Goal: Task Accomplishment & Management: Manage account settings

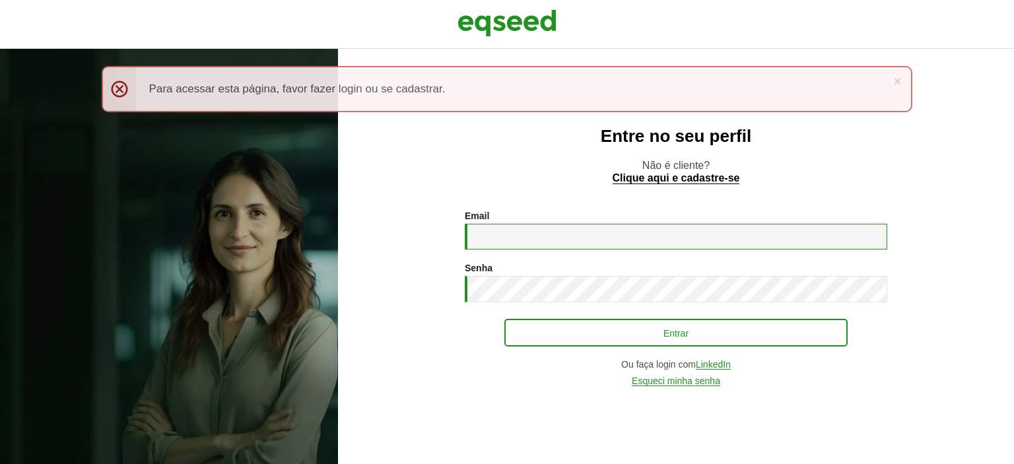
type input "**********"
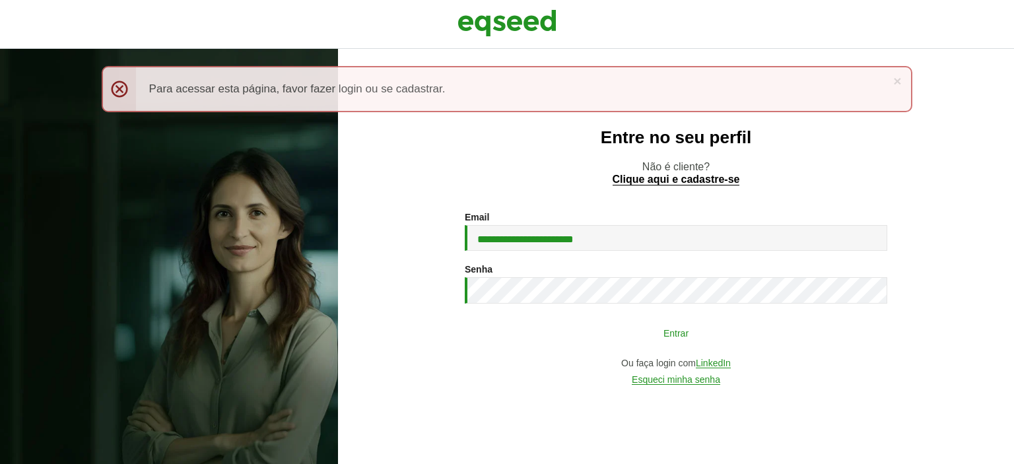
click at [663, 332] on button "Entrar" at bounding box center [676, 332] width 343 height 25
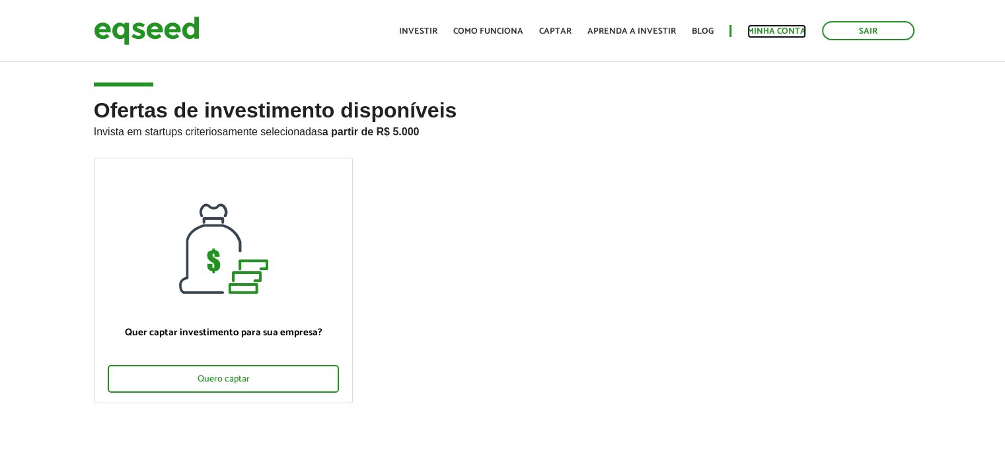
click at [771, 32] on link "Minha conta" at bounding box center [776, 31] width 59 height 9
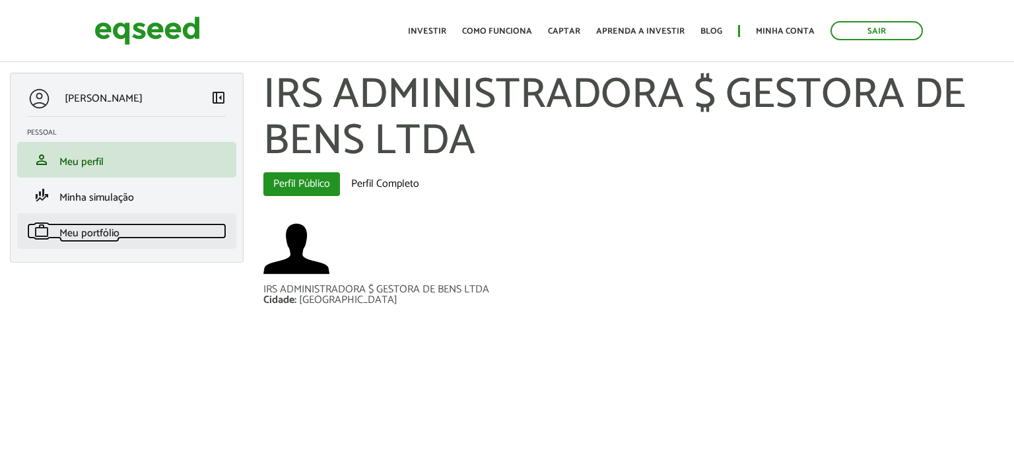
click at [102, 231] on span "Meu portfólio" at bounding box center [89, 234] width 60 height 18
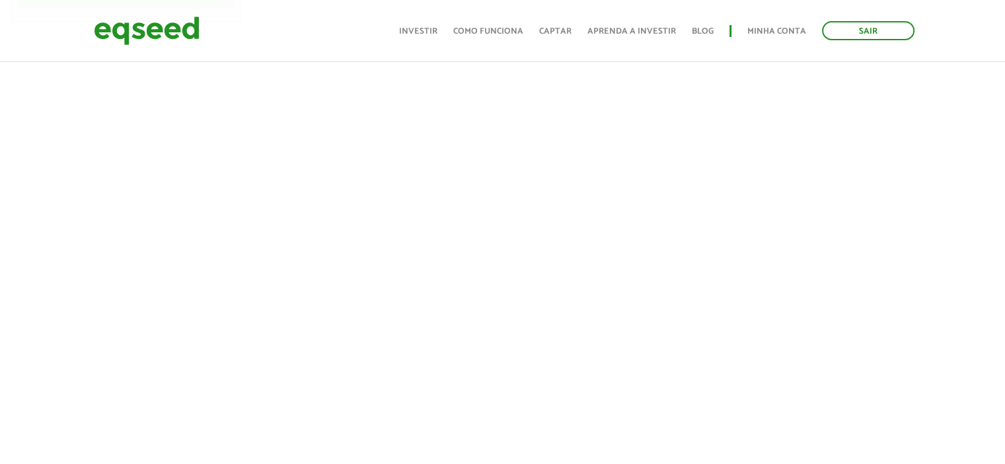
scroll to position [264, 0]
click at [862, 31] on link "Sair" at bounding box center [868, 30] width 92 height 19
